Goal: Information Seeking & Learning: Learn about a topic

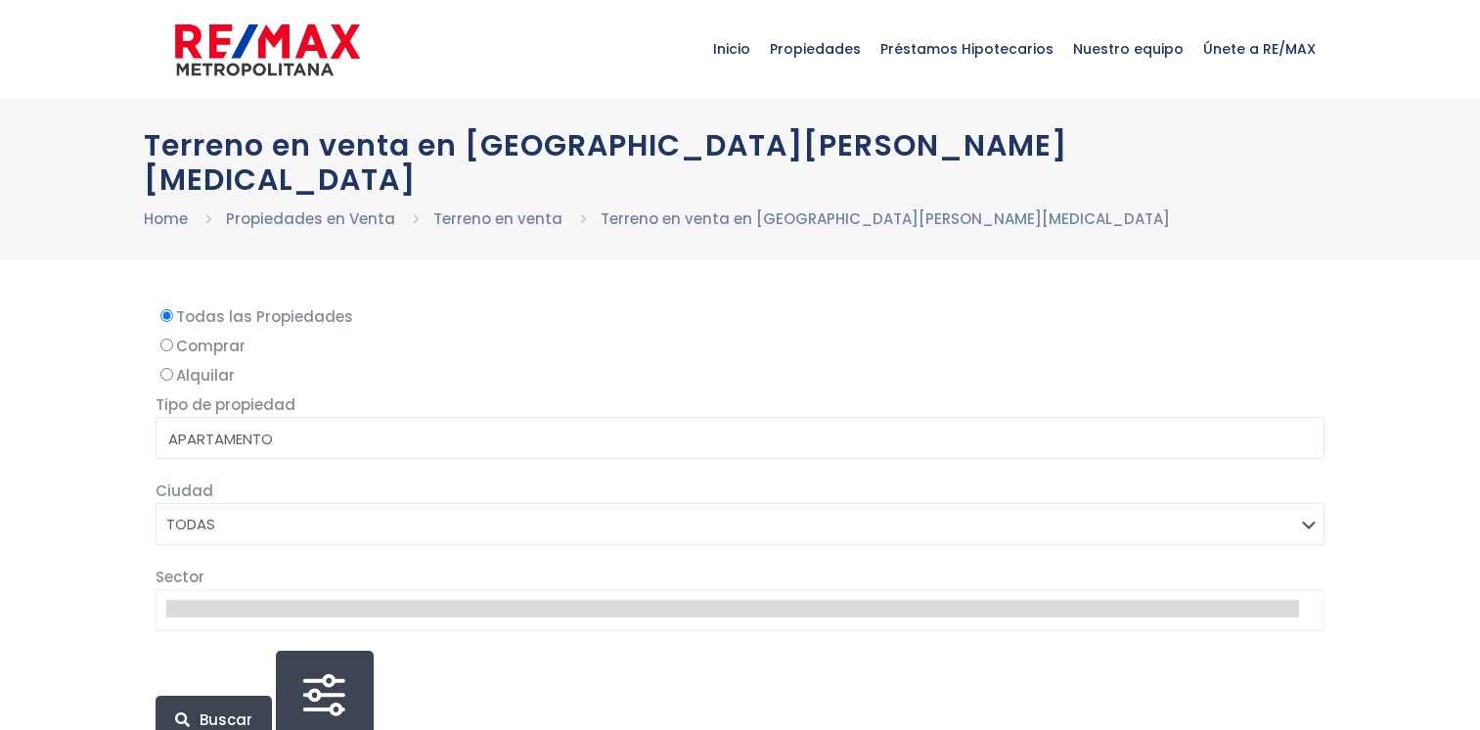
select select
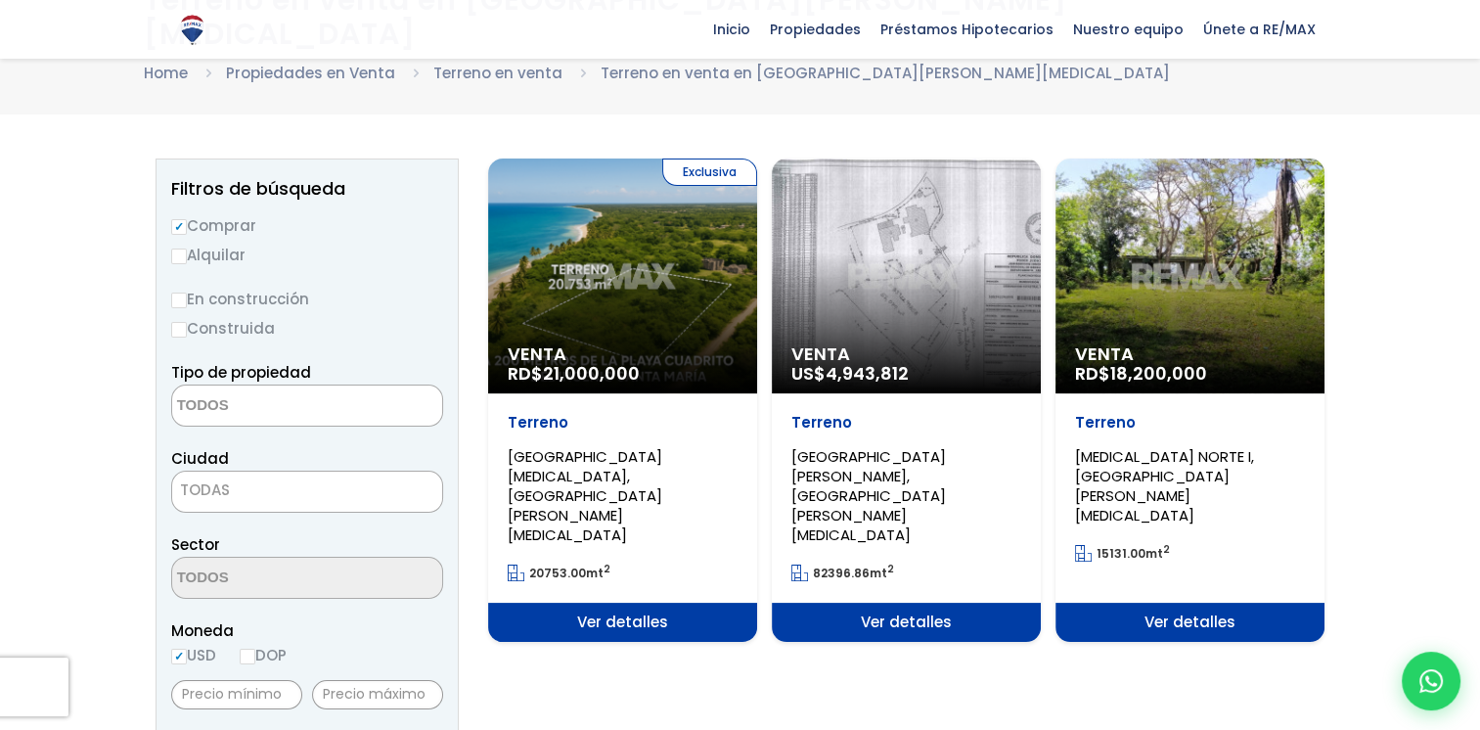
click at [934, 344] on span "Venta" at bounding box center [906, 354] width 230 height 20
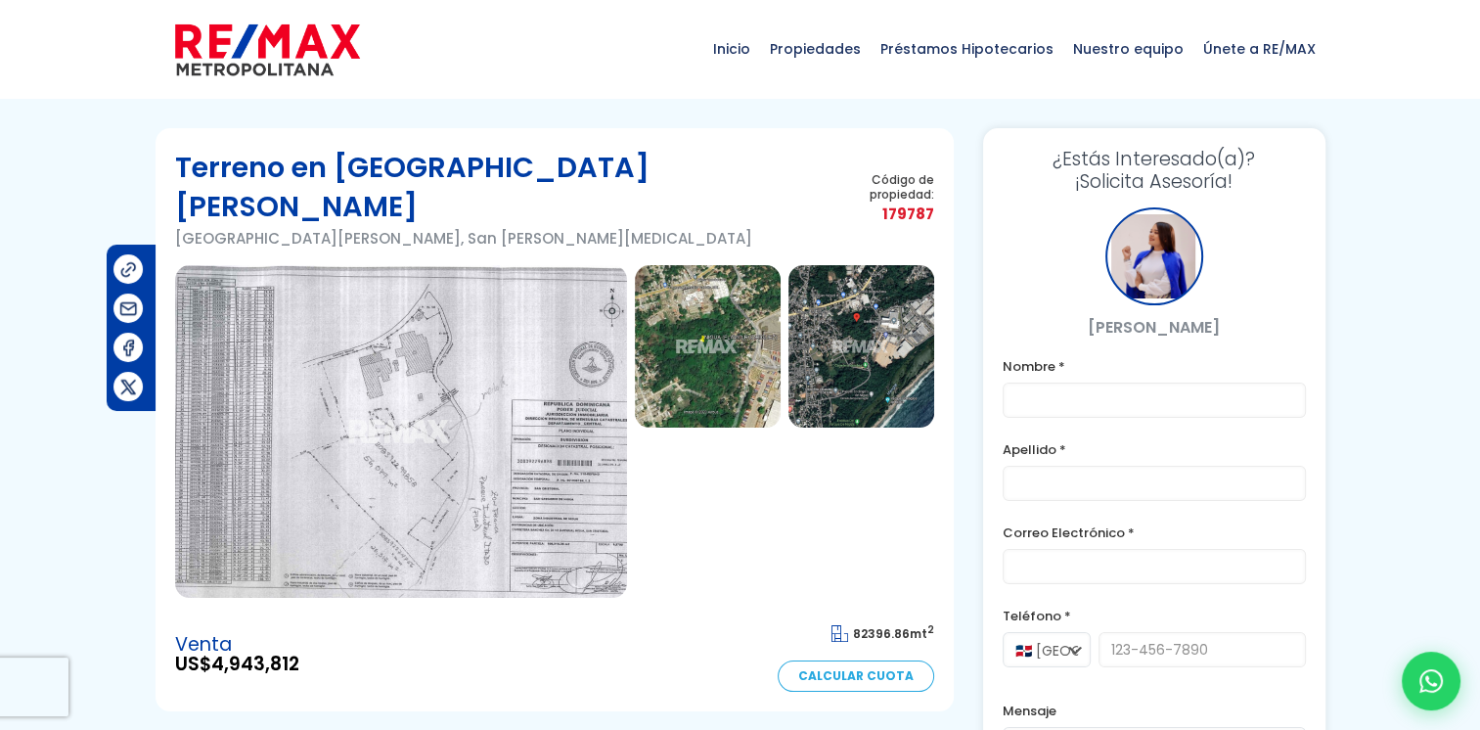
click at [708, 326] on img at bounding box center [708, 346] width 146 height 162
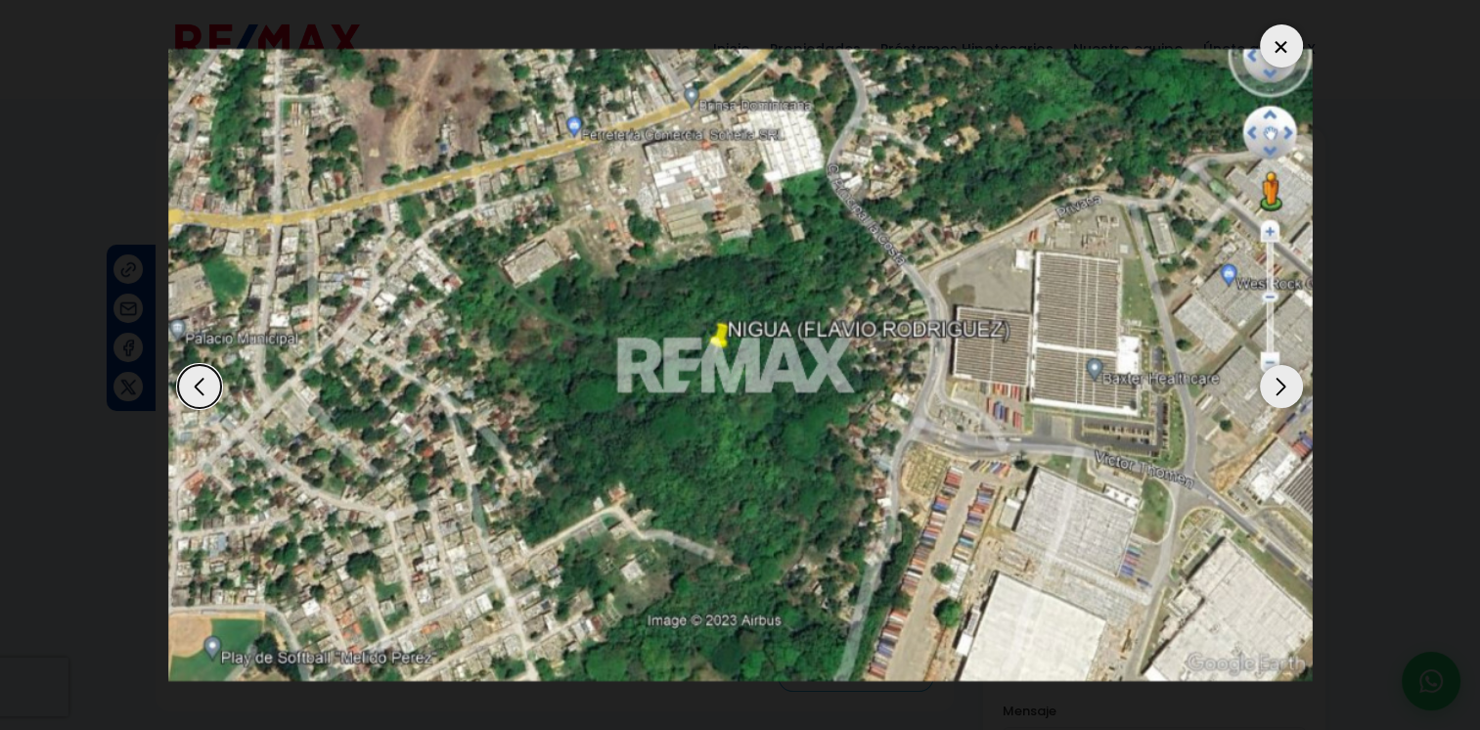
click at [1271, 52] on div at bounding box center [1281, 45] width 43 height 43
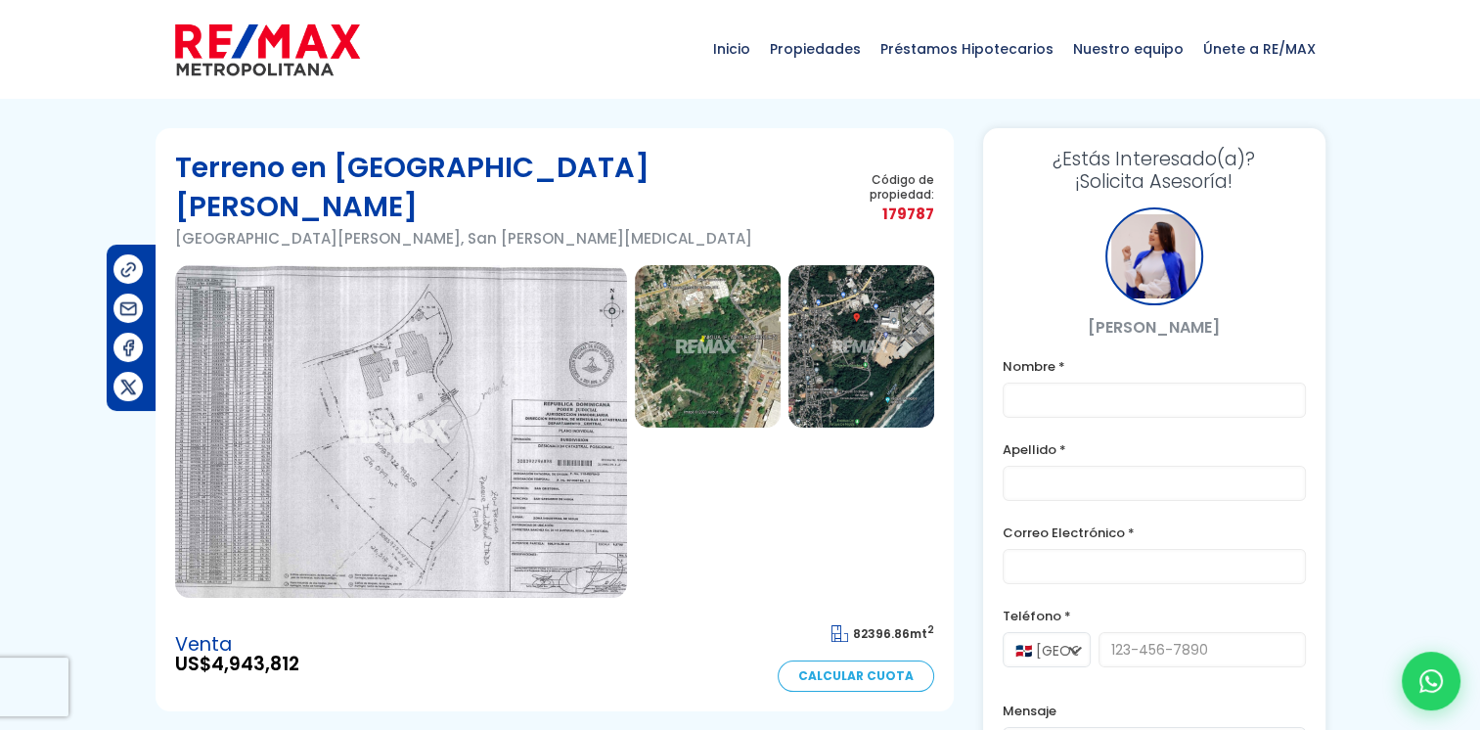
click at [502, 434] on img at bounding box center [401, 431] width 452 height 333
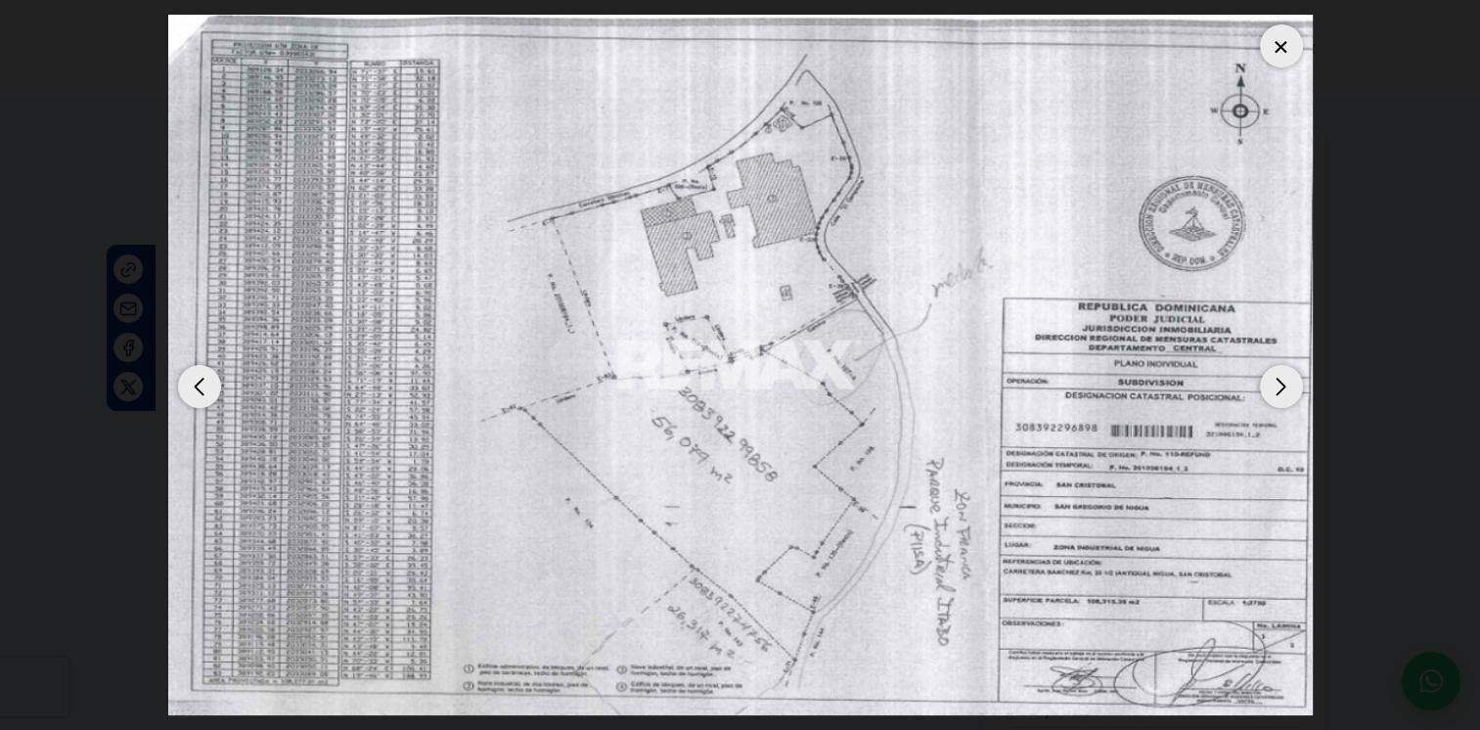
click at [1274, 29] on div at bounding box center [1281, 45] width 43 height 43
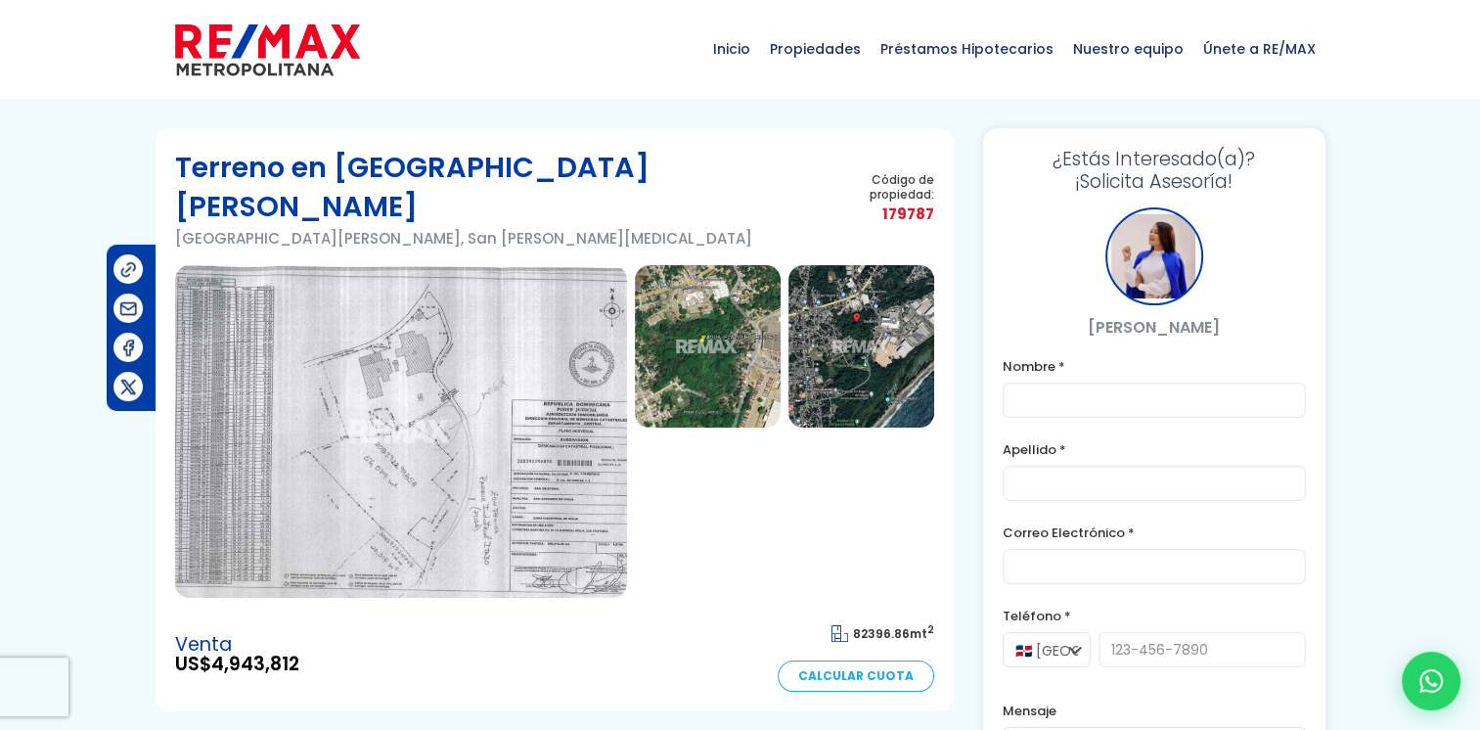
click at [724, 319] on img at bounding box center [708, 346] width 146 height 162
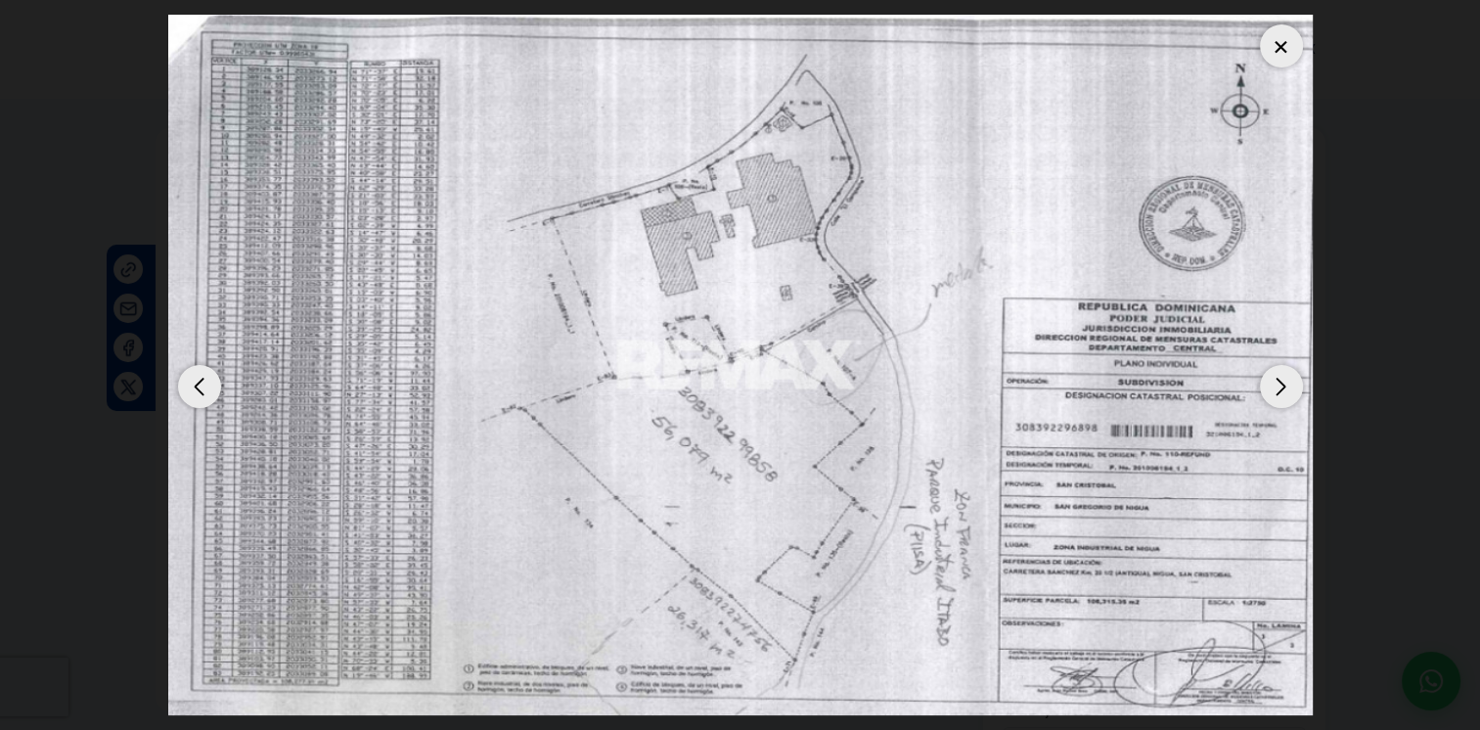
click at [1290, 38] on div at bounding box center [1281, 45] width 43 height 43
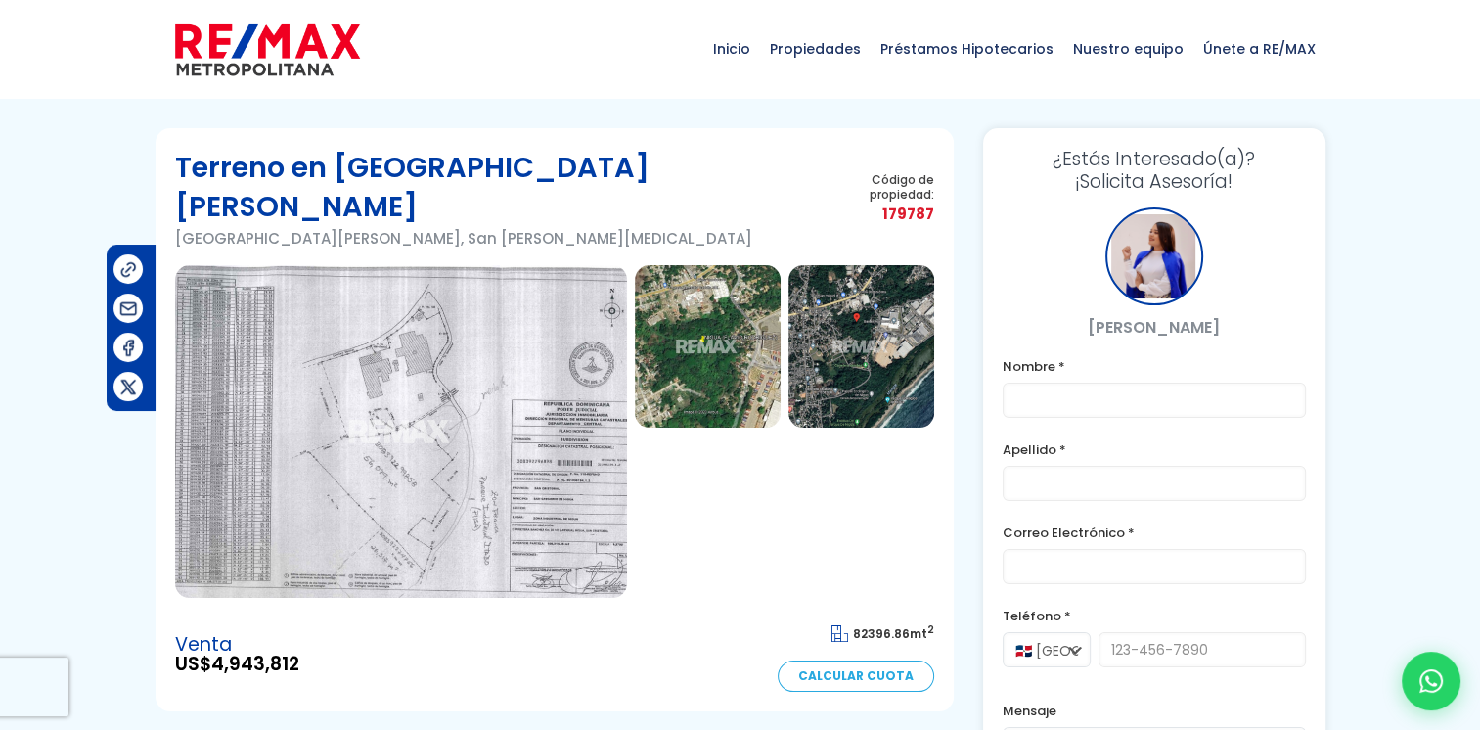
click at [846, 295] on img at bounding box center [861, 346] width 146 height 162
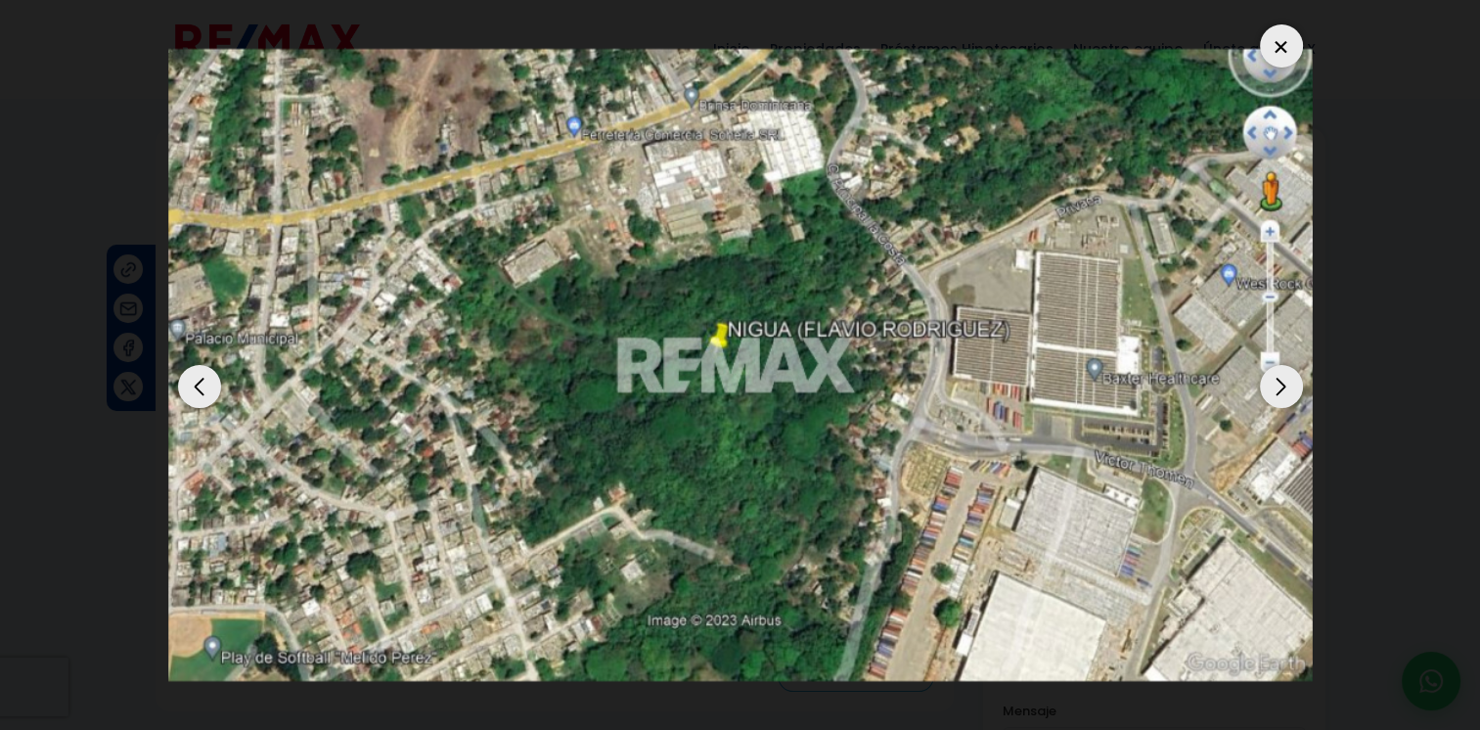
click at [1287, 42] on div at bounding box center [1281, 45] width 43 height 43
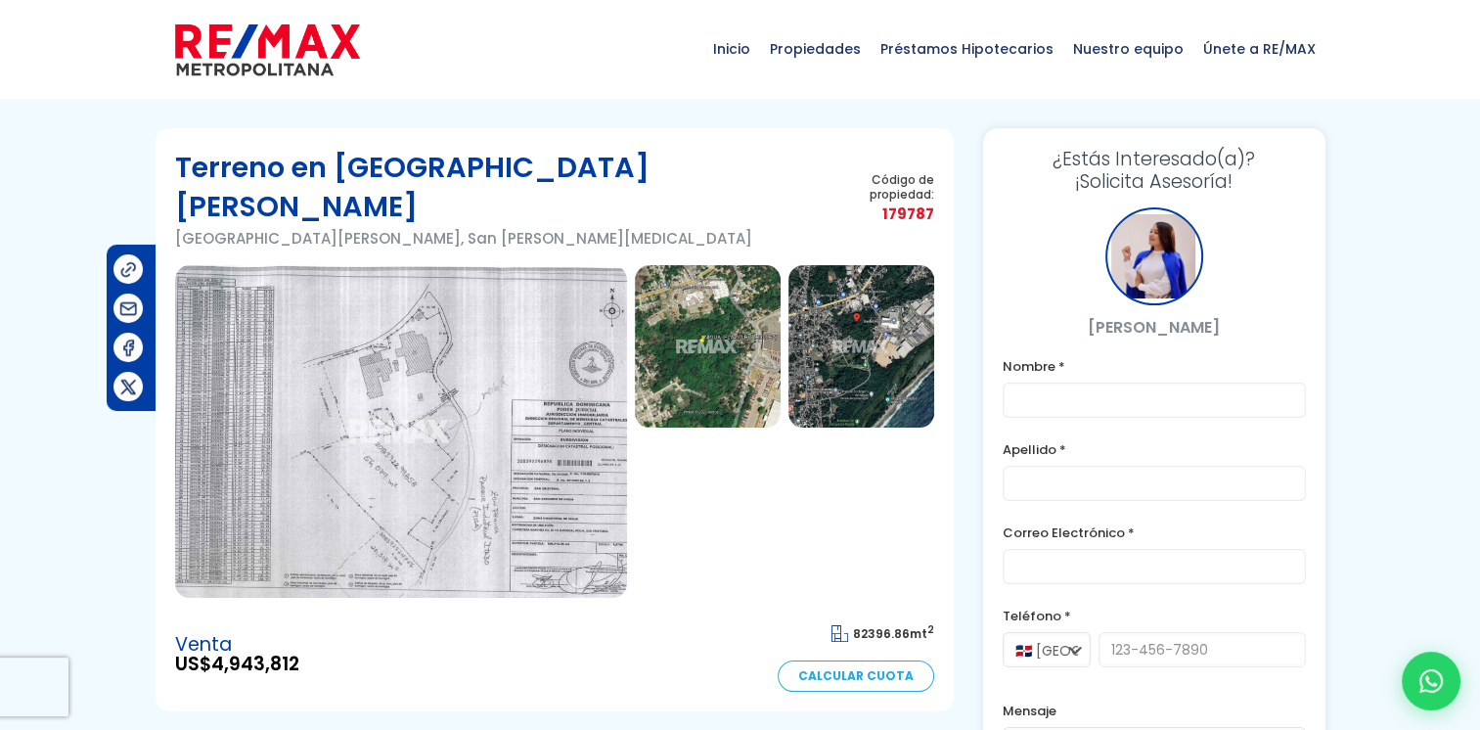
scroll to position [2, 0]
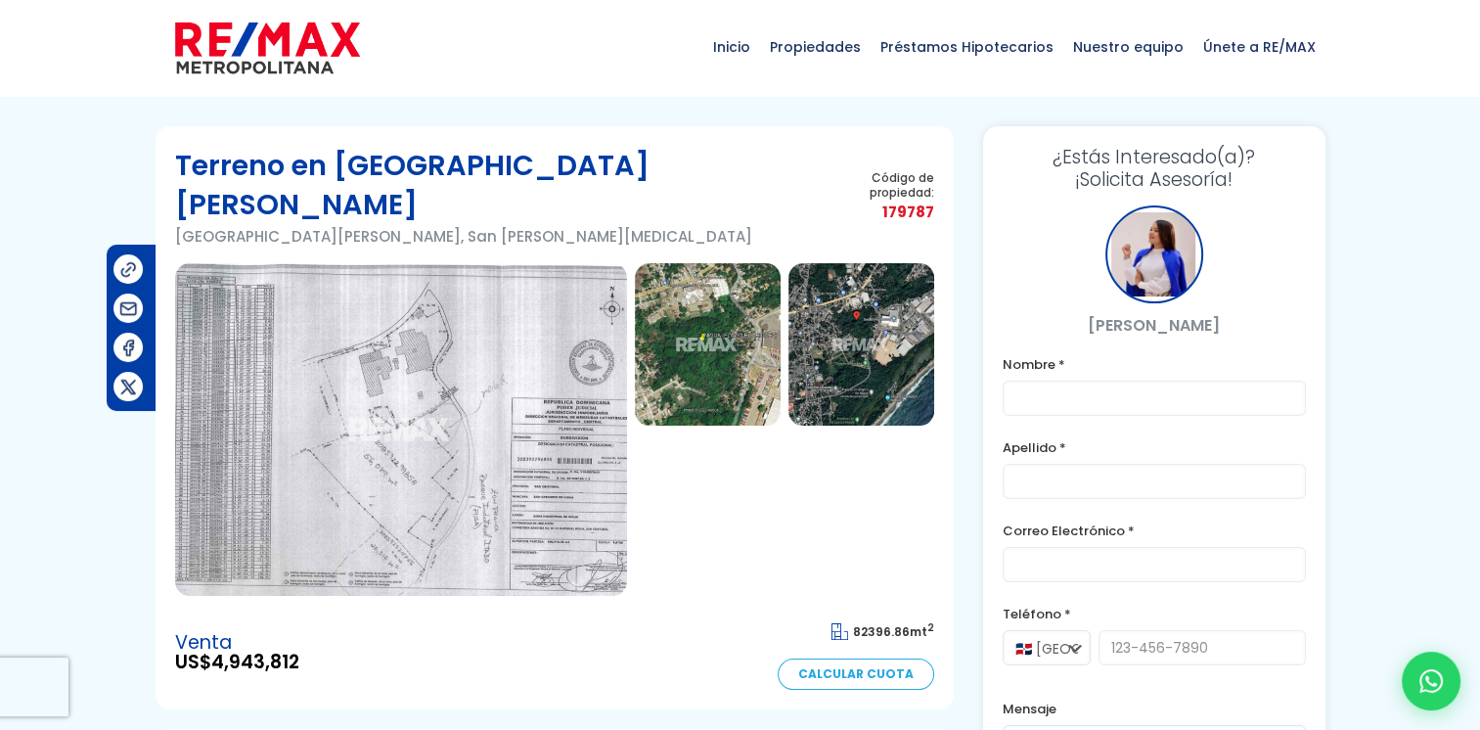
click at [712, 309] on img at bounding box center [708, 344] width 146 height 162
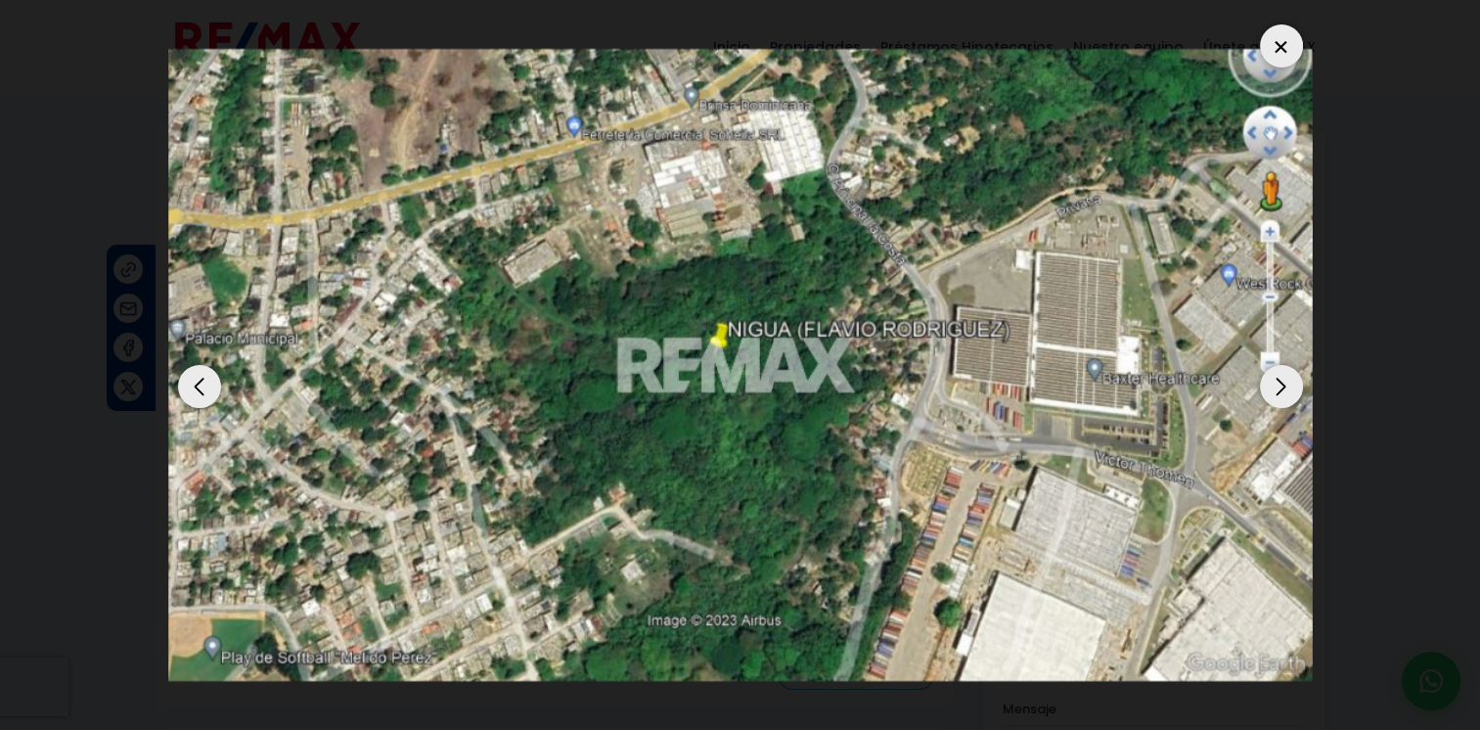
click at [1273, 387] on div "Next slide" at bounding box center [1281, 386] width 43 height 43
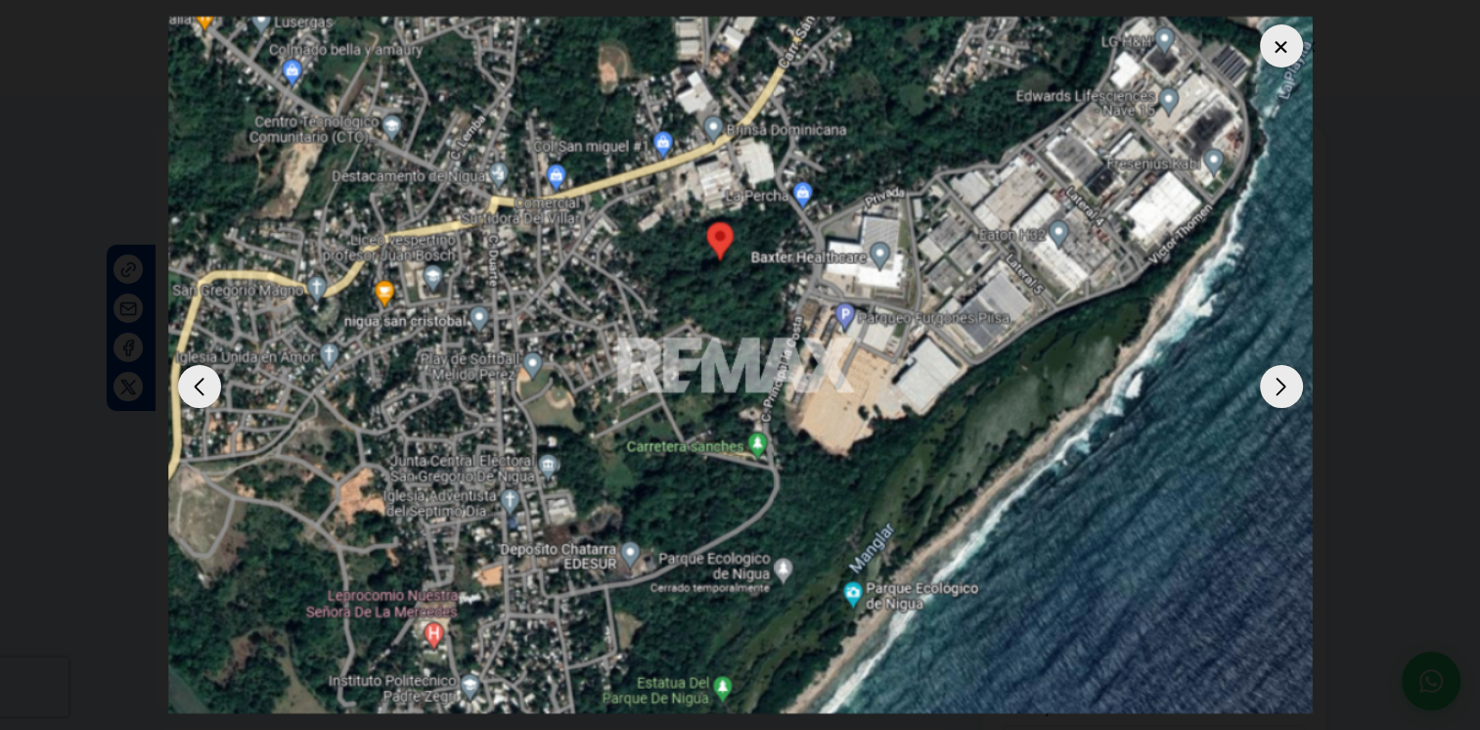
click at [192, 400] on div "Previous slide" at bounding box center [199, 386] width 43 height 43
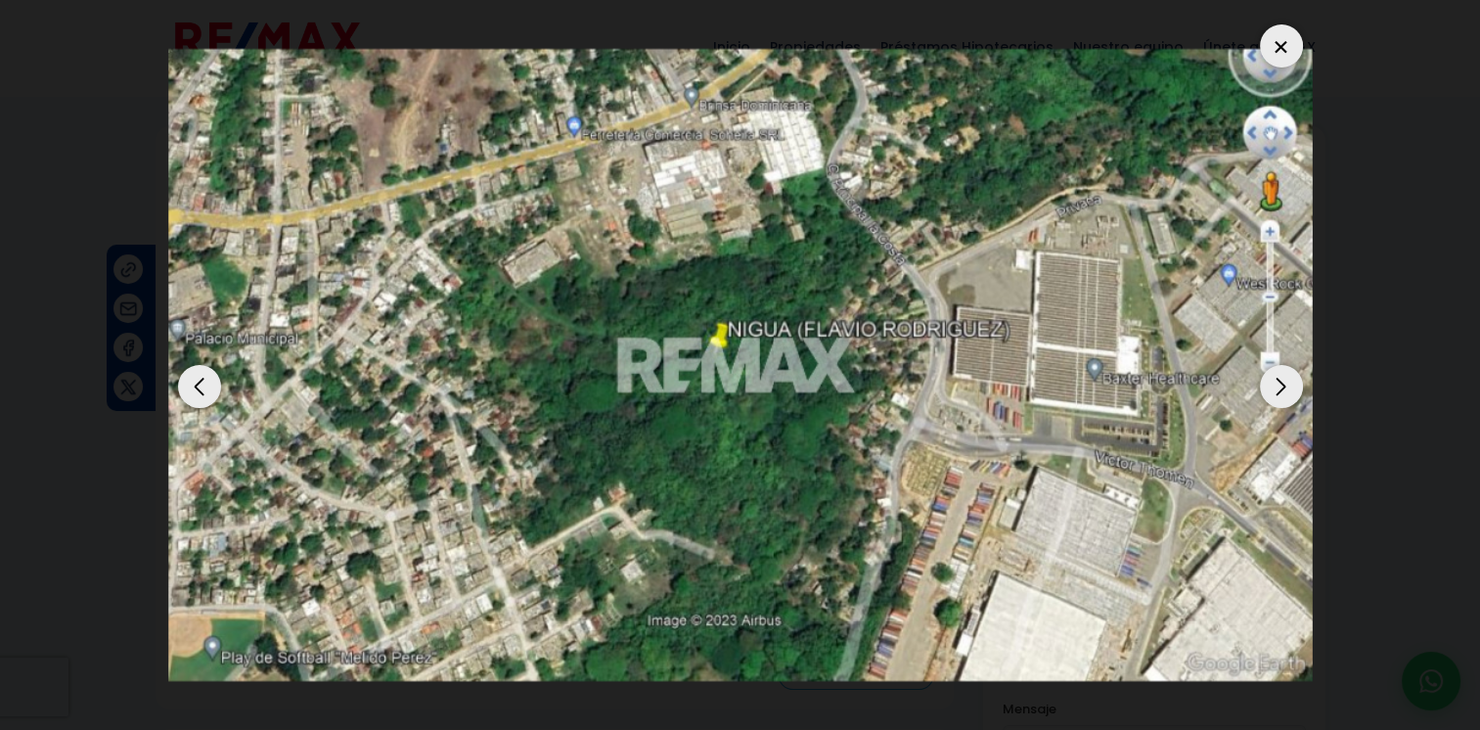
click at [192, 400] on div "Previous slide" at bounding box center [199, 386] width 43 height 43
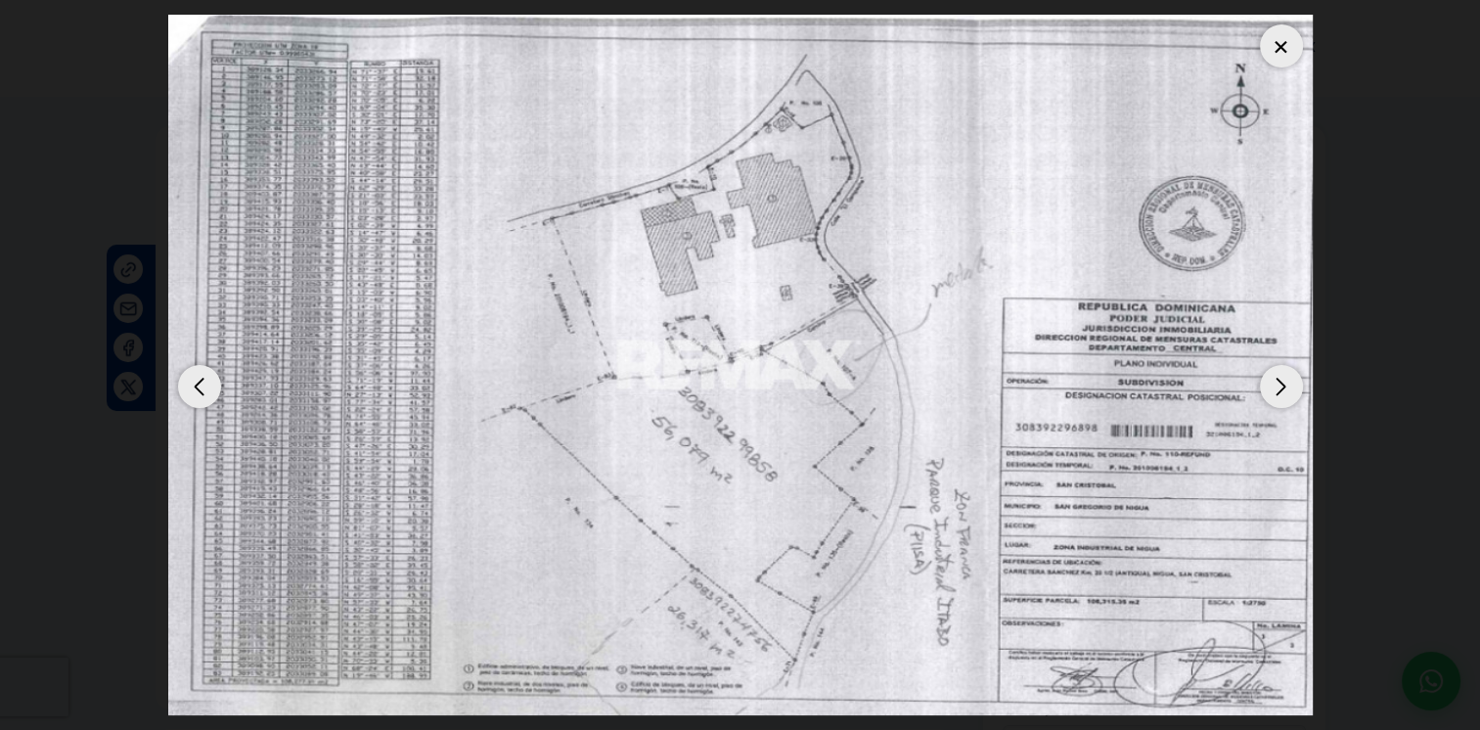
click at [1279, 49] on div at bounding box center [1281, 45] width 43 height 43
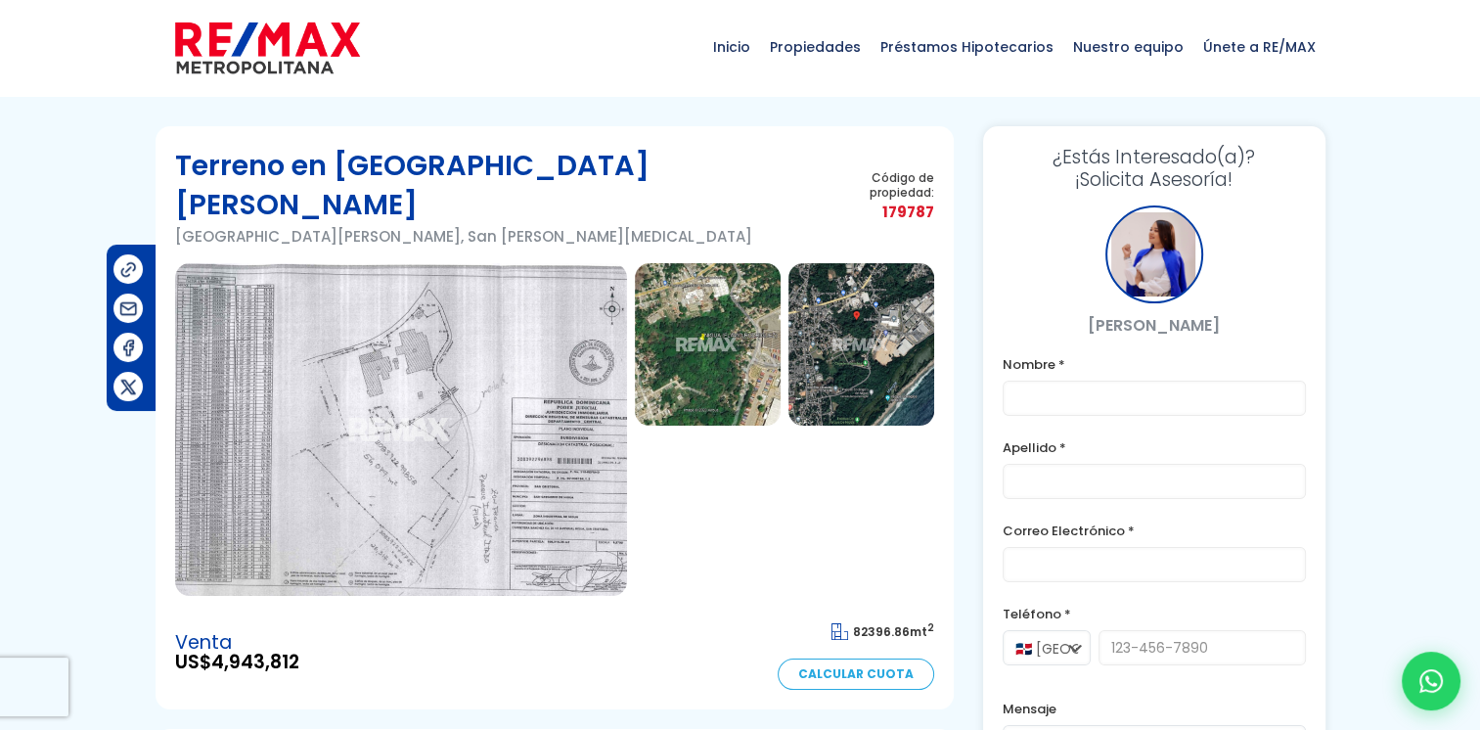
click at [734, 309] on img at bounding box center [708, 344] width 146 height 162
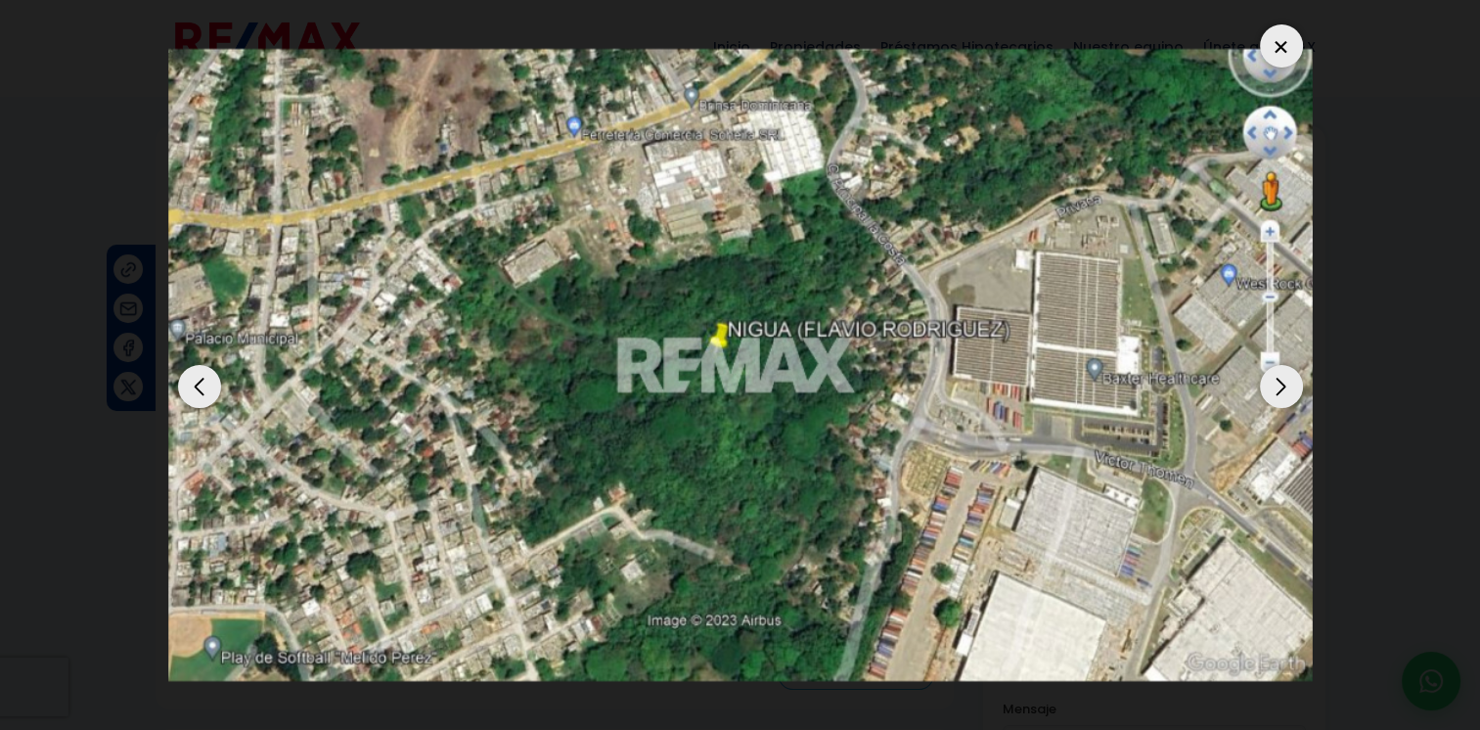
click at [1265, 377] on div "Next slide" at bounding box center [1281, 386] width 43 height 43
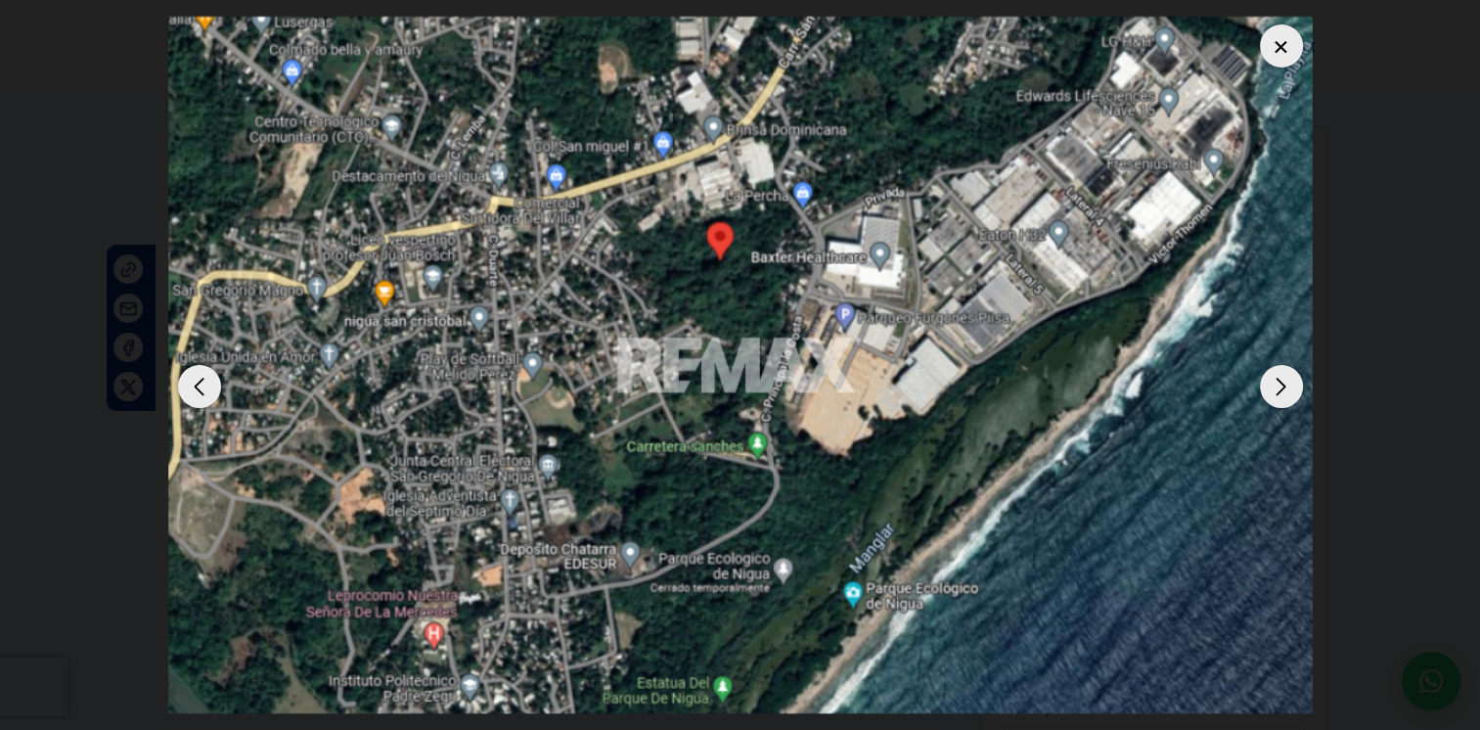
click at [1265, 377] on div "Next slide" at bounding box center [1281, 386] width 43 height 43
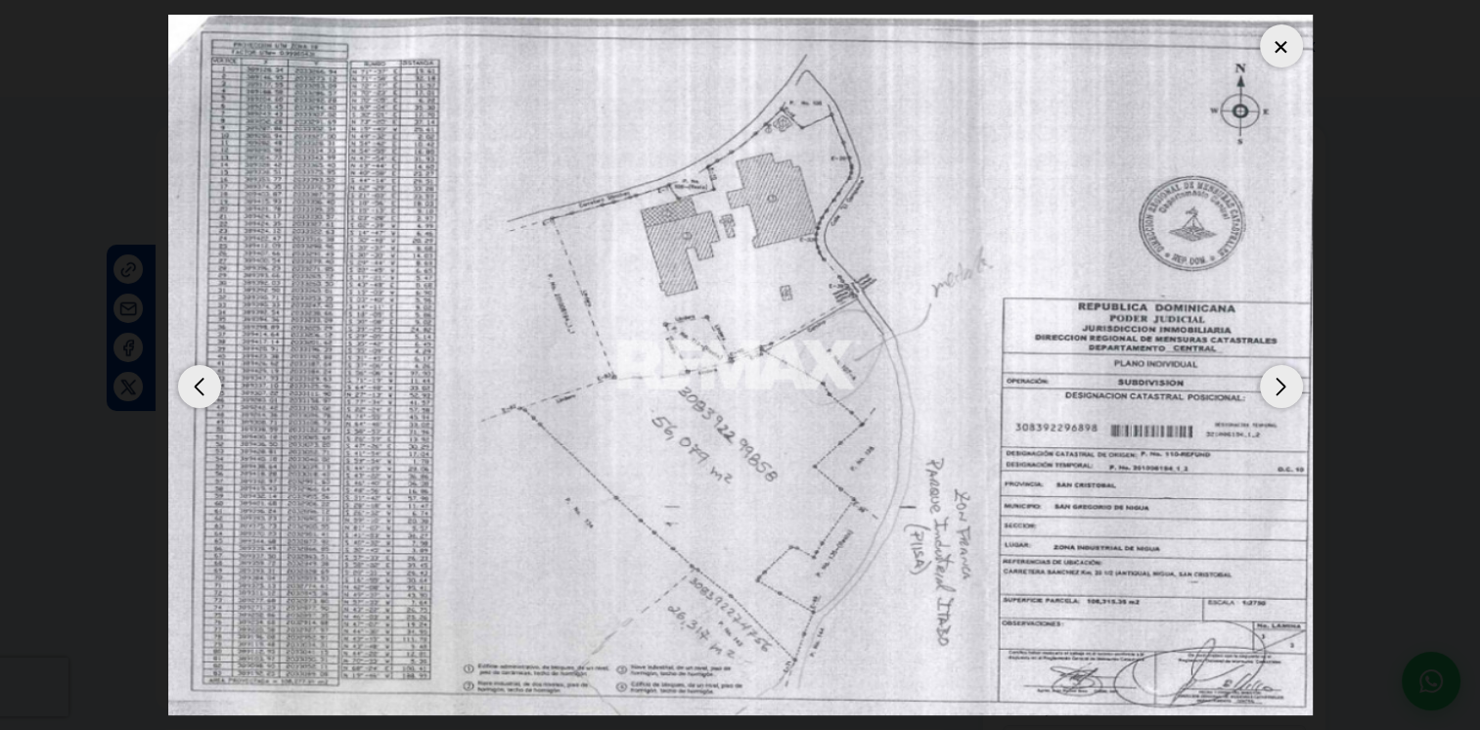
click at [193, 388] on div "Previous slide" at bounding box center [199, 386] width 43 height 43
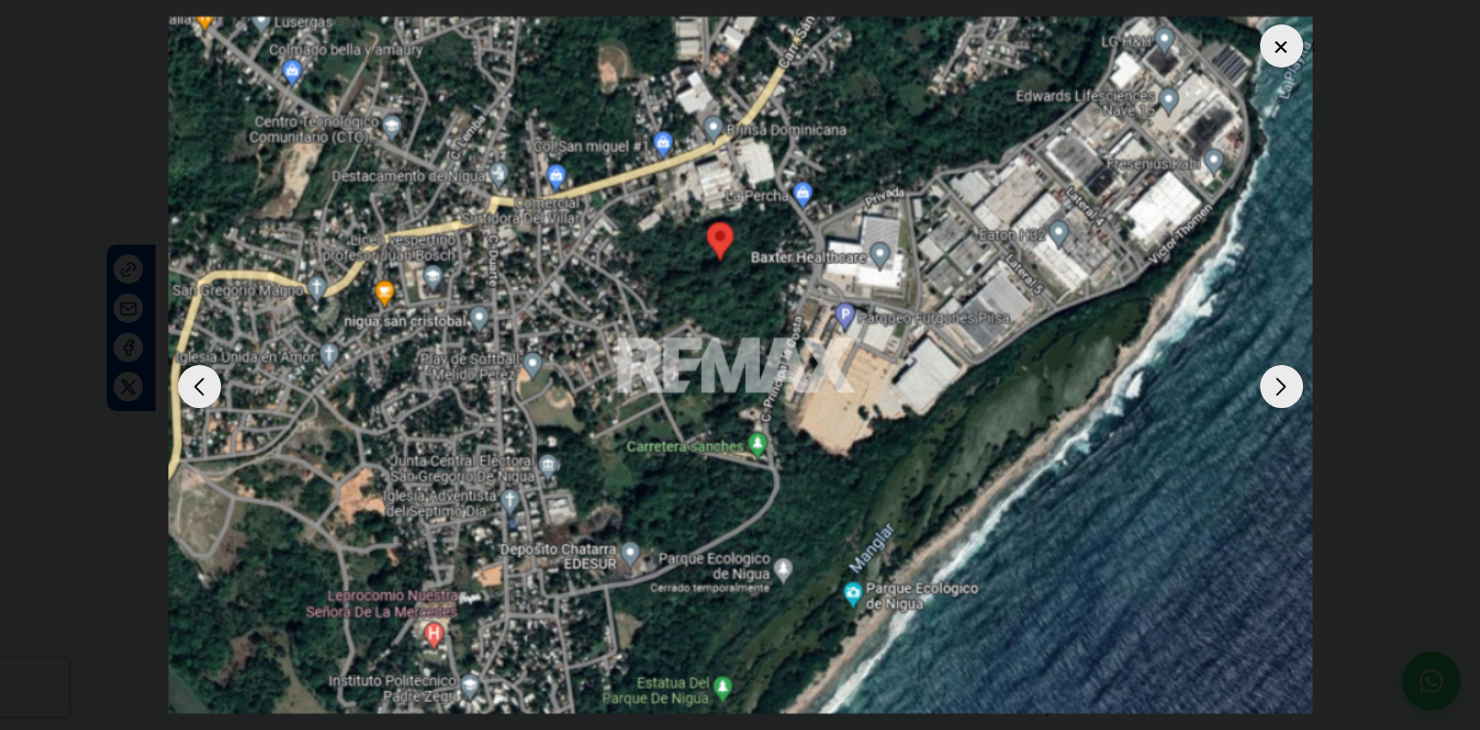
click at [650, 466] on img "3 / 3" at bounding box center [740, 365] width 1144 height 696
click at [1283, 397] on div "Next slide" at bounding box center [1281, 386] width 43 height 43
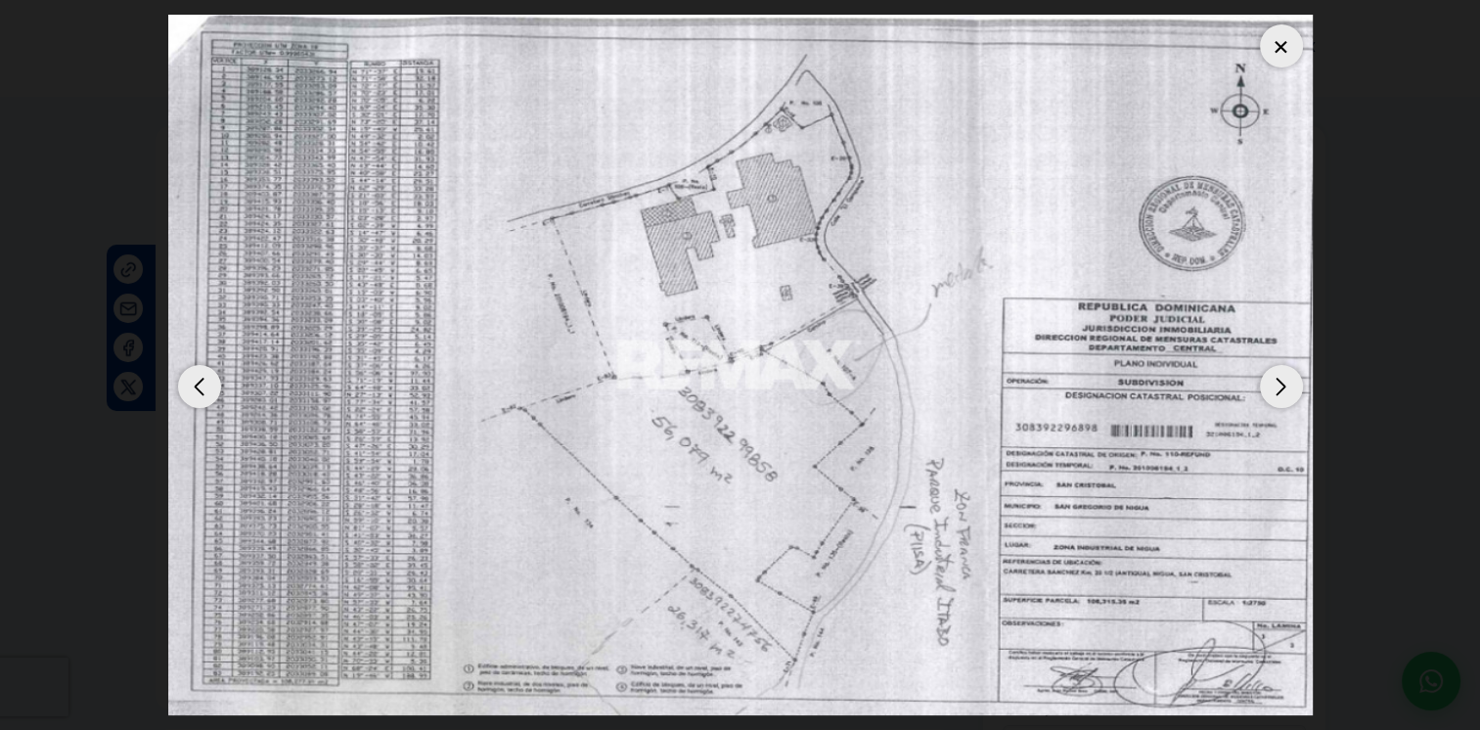
click at [761, 453] on img "1 / 3" at bounding box center [740, 365] width 1144 height 700
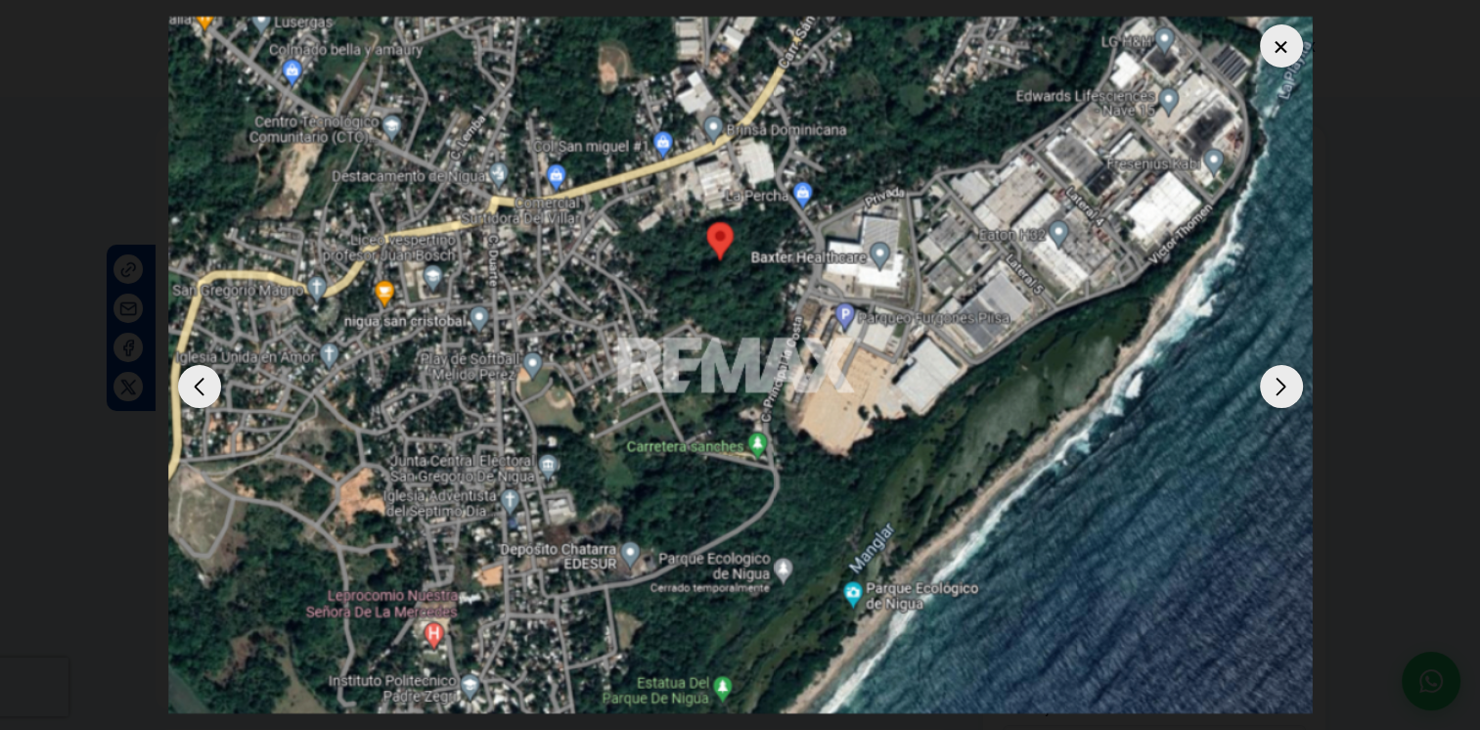
click at [761, 453] on img "3 / 3" at bounding box center [740, 365] width 1144 height 696
click at [1276, 51] on div at bounding box center [1281, 45] width 43 height 43
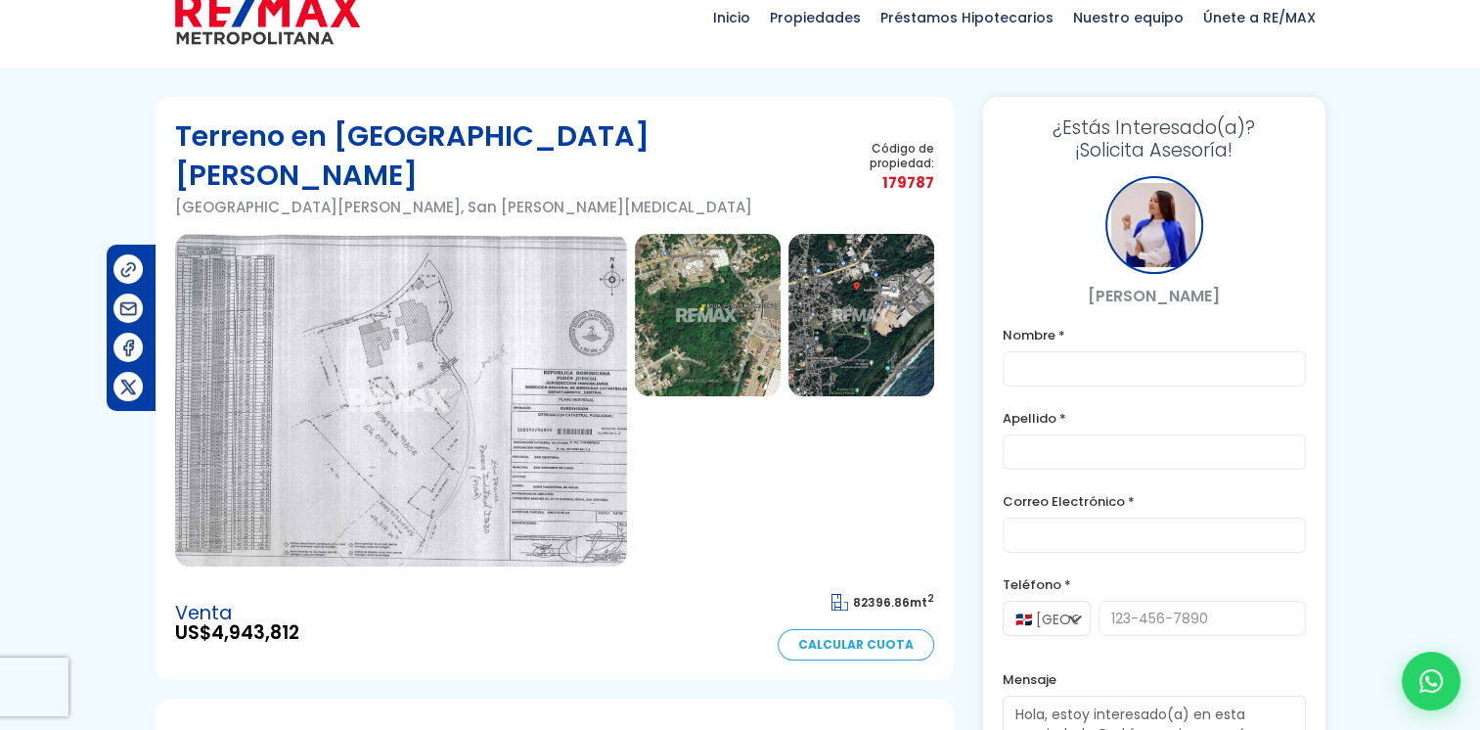
scroll to position [0, 0]
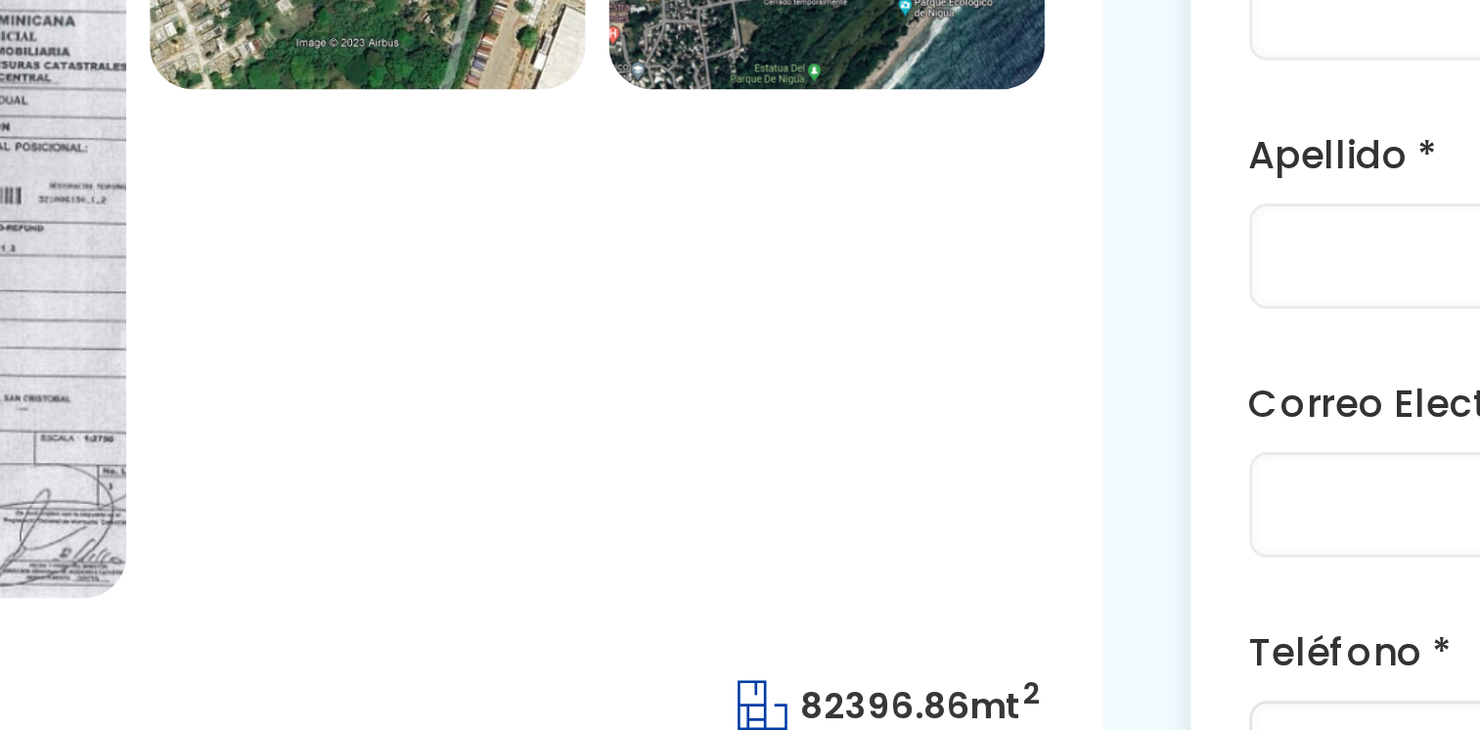
drag, startPoint x: 868, startPoint y: 599, endPoint x: 894, endPoint y: 603, distance: 25.9
click at [894, 617] on li "82396.86 mt 2" at bounding box center [882, 631] width 103 height 28
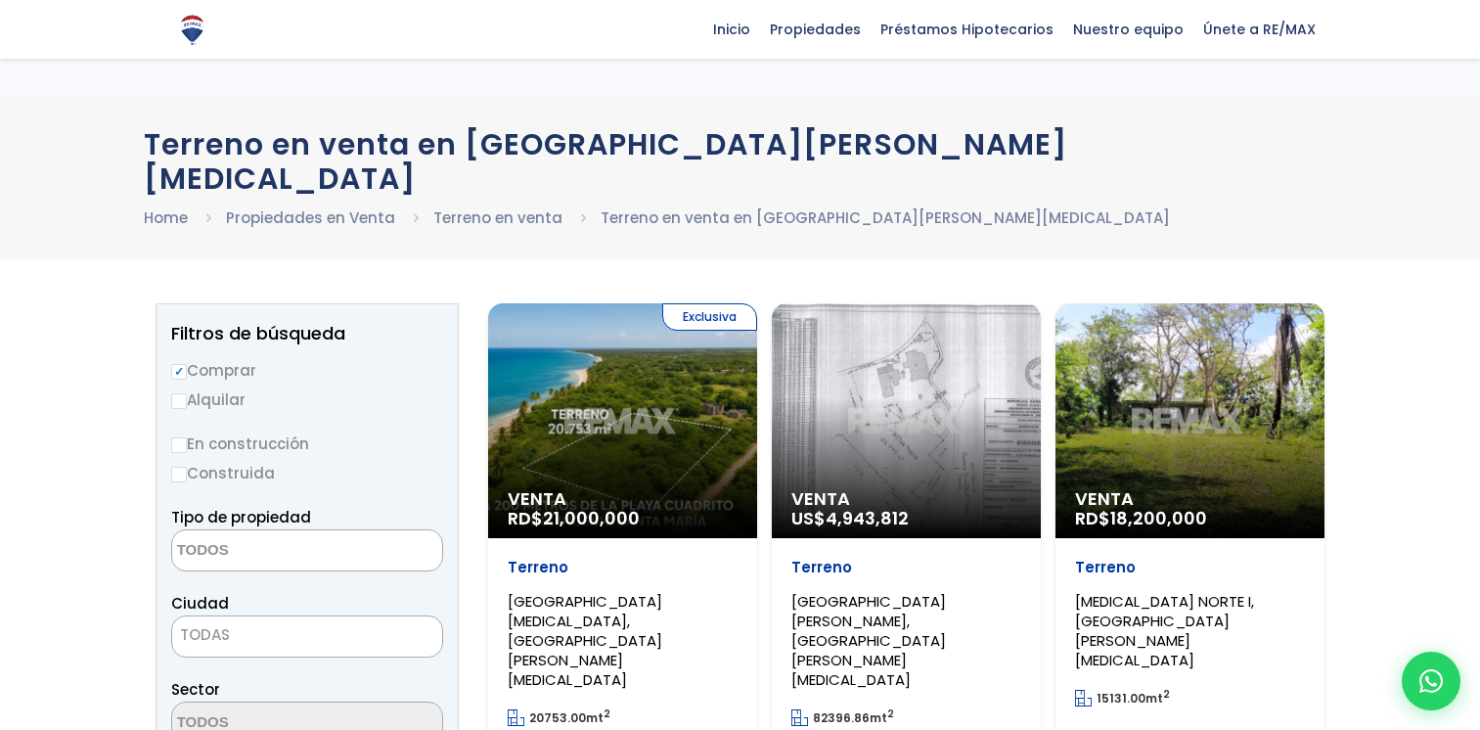
select select
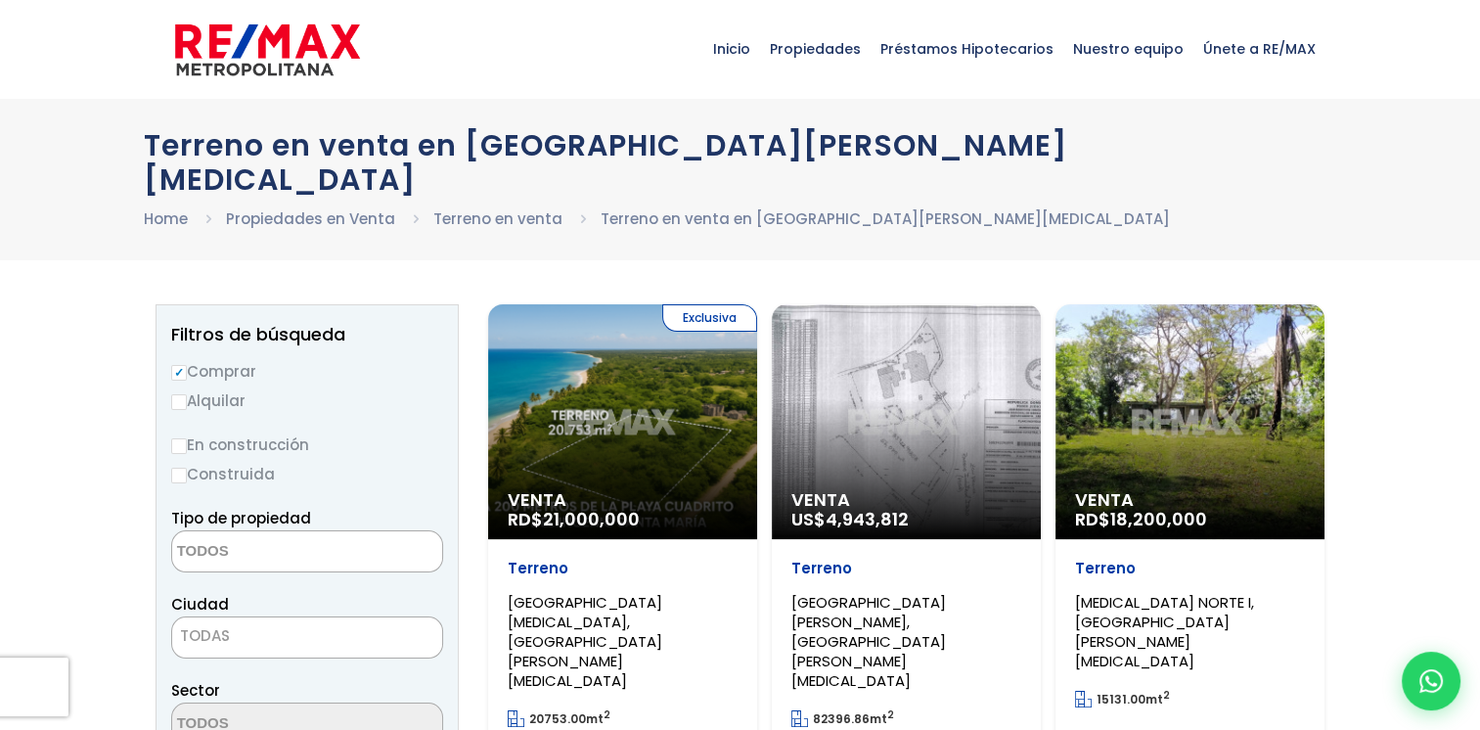
scroll to position [4, 0]
